Goal: Task Accomplishment & Management: Manage account settings

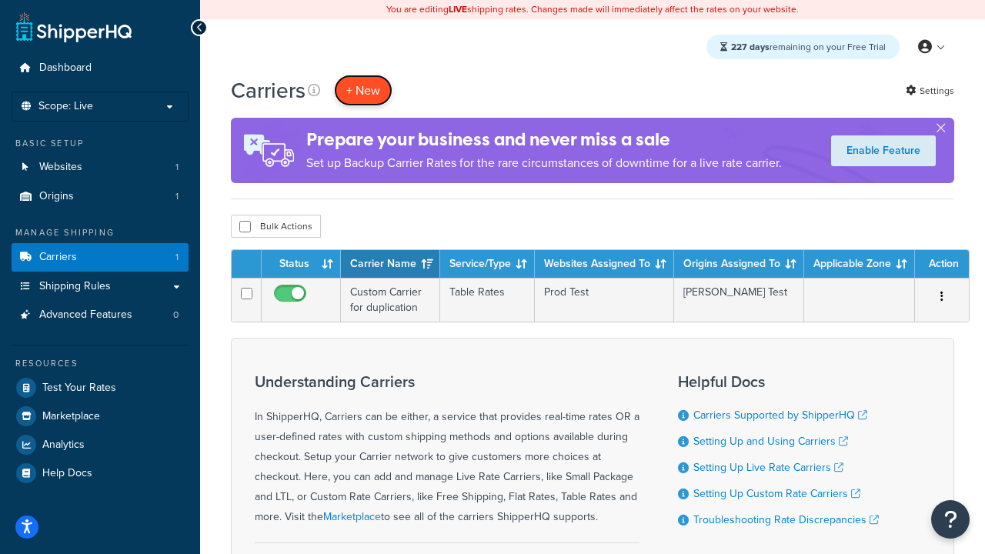
click at [363, 90] on button "+ New" at bounding box center [363, 91] width 58 height 32
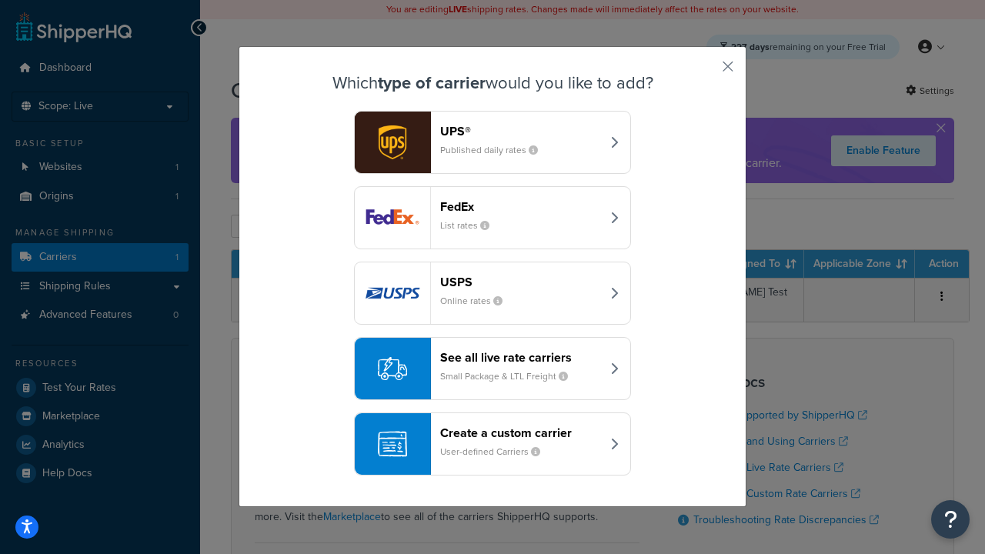
click at [520, 206] on header "FedEx" at bounding box center [520, 206] width 161 height 15
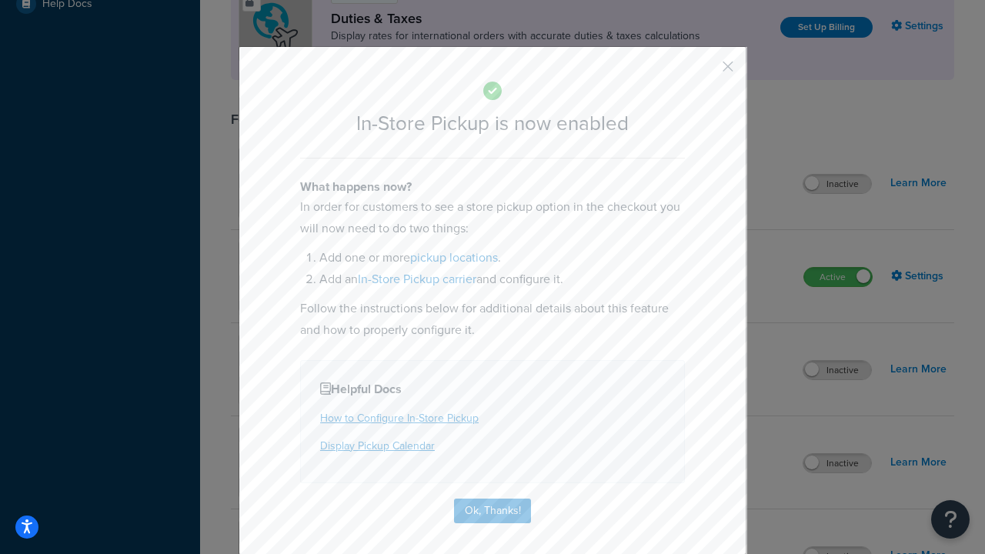
click at [705, 72] on button "button" at bounding box center [705, 72] width 4 height 4
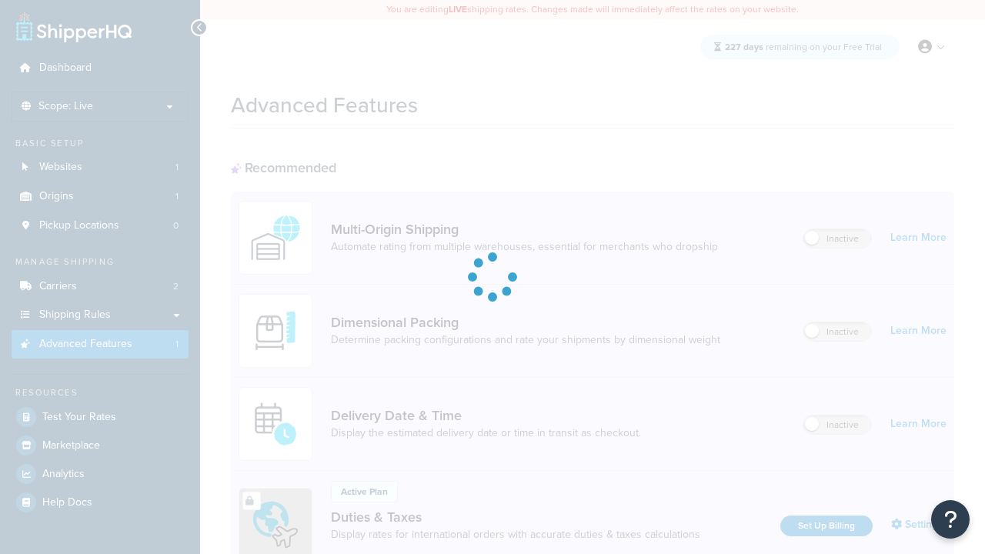
scroll to position [498, 0]
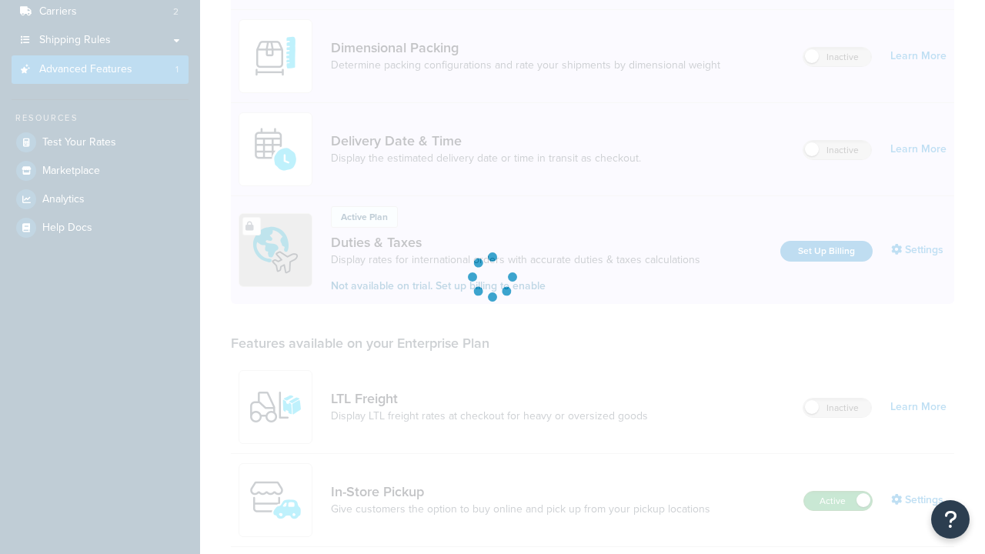
click at [838, 492] on label "Active" at bounding box center [838, 501] width 68 height 18
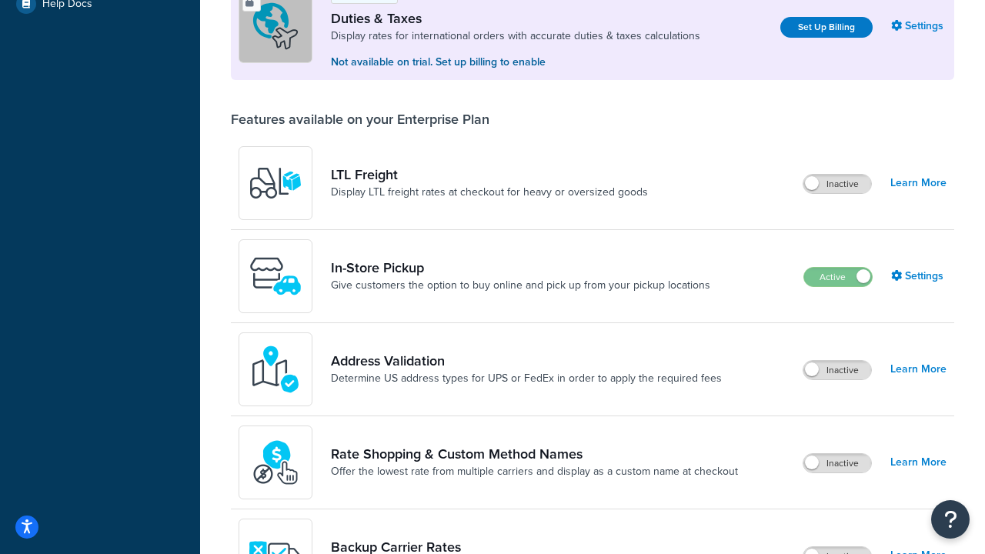
scroll to position [469, 0]
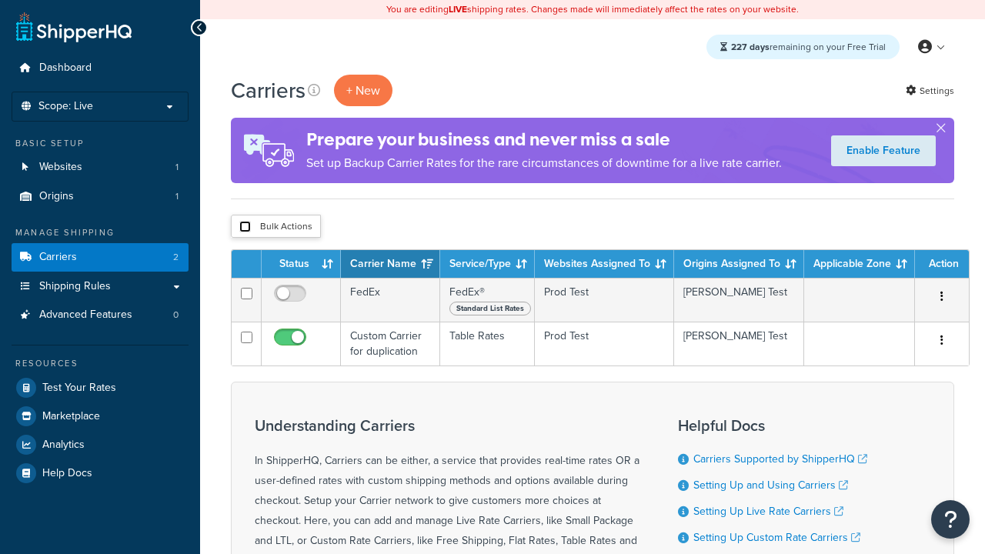
click at [245, 227] on input "checkbox" at bounding box center [245, 227] width 12 height 12
checkbox input "true"
click at [0, 0] on button "Delete" at bounding box center [0, 0] width 0 height 0
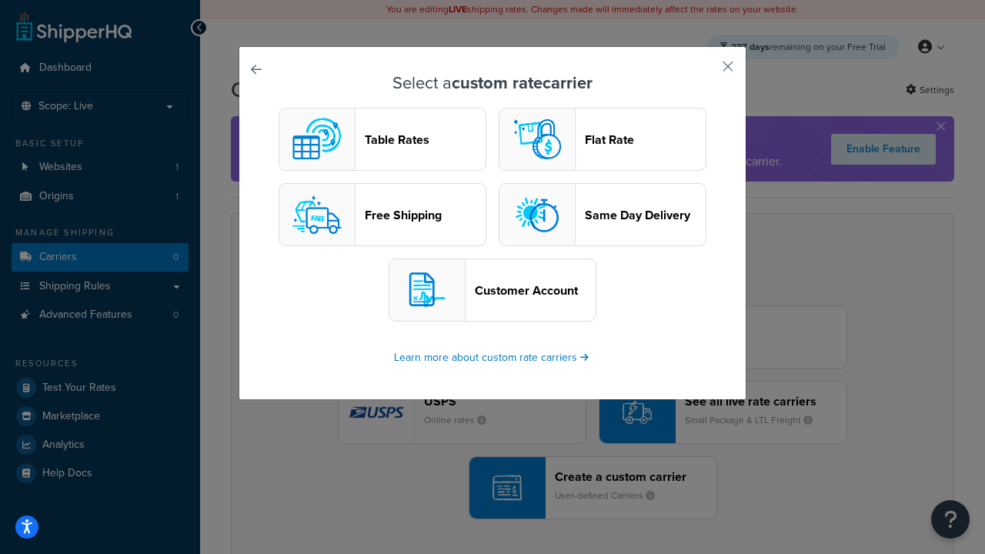
click at [382, 139] on header "Table Rates" at bounding box center [425, 139] width 121 height 15
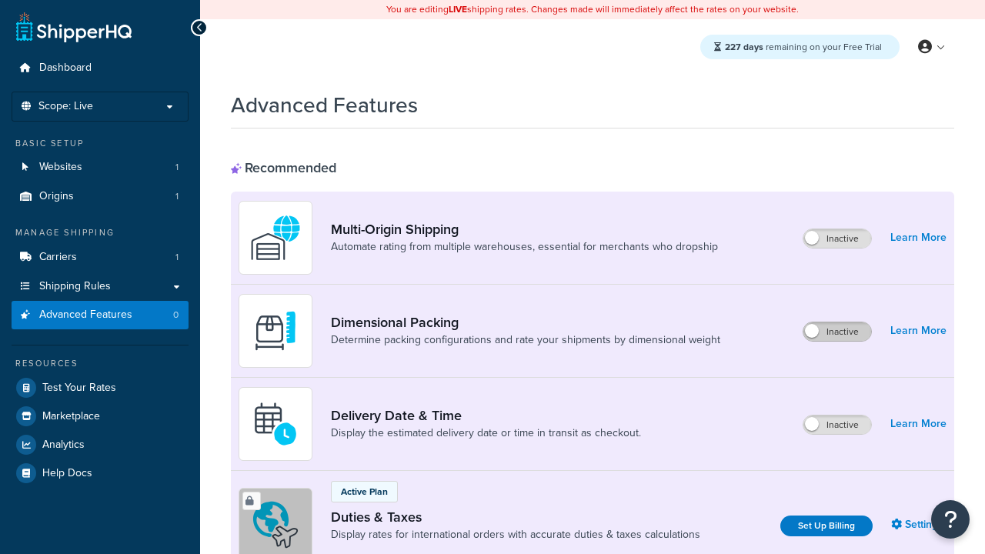
click at [837, 332] on label "Inactive" at bounding box center [837, 331] width 68 height 18
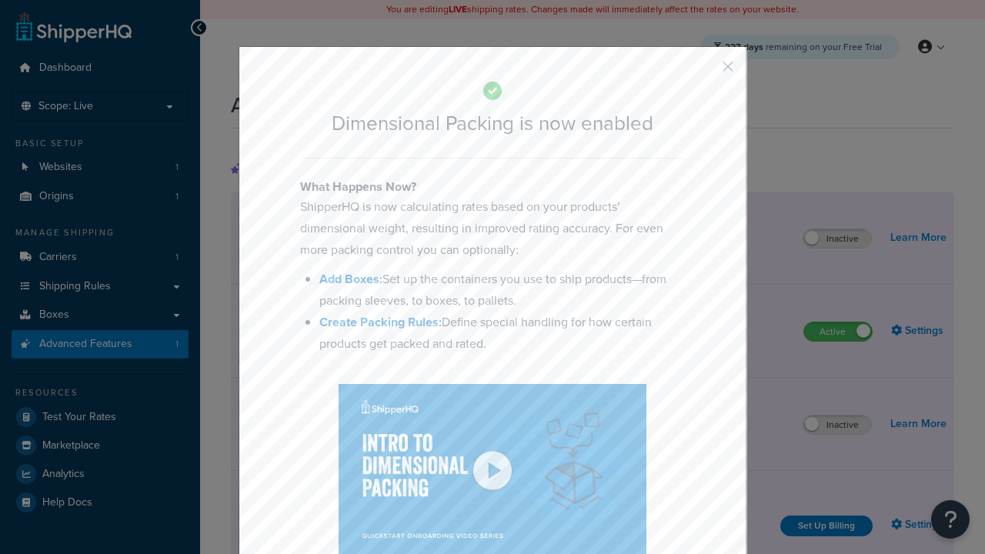
click at [705, 70] on button "button" at bounding box center [705, 72] width 4 height 4
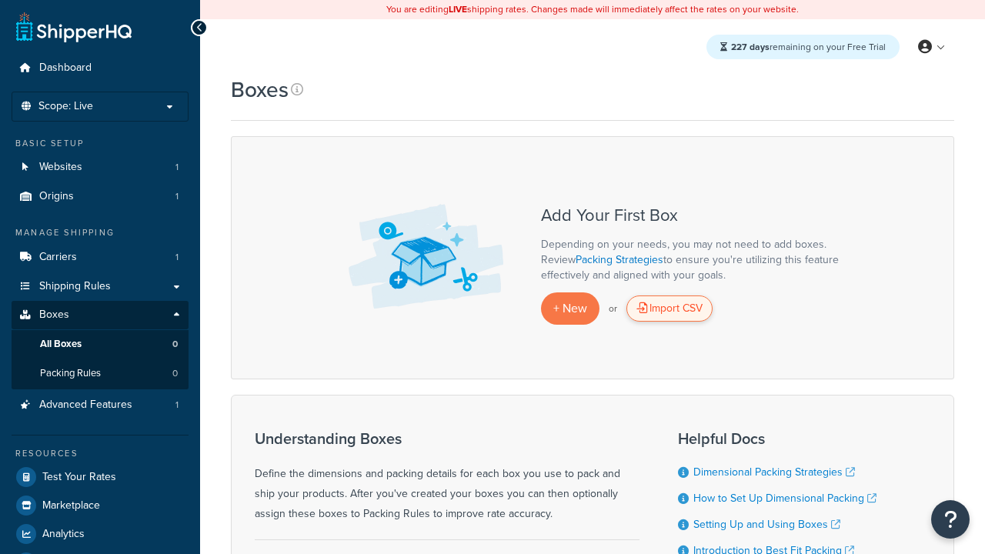
click at [669, 308] on div "Import CSV" at bounding box center [669, 308] width 86 height 26
